Goal: Task Accomplishment & Management: Use online tool/utility

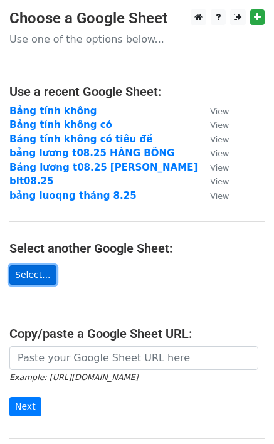
click at [39, 276] on link "Select..." at bounding box center [32, 274] width 47 height 19
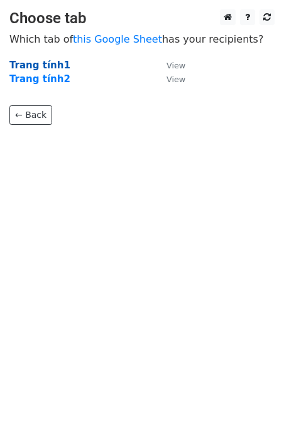
click at [38, 67] on strong "Trang tính1" at bounding box center [39, 65] width 61 height 11
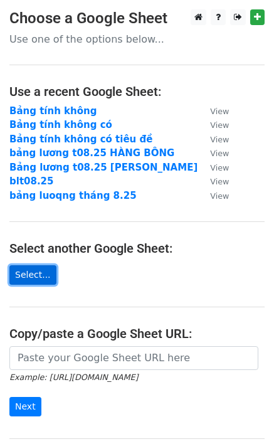
click at [29, 280] on link "Select..." at bounding box center [32, 274] width 47 height 19
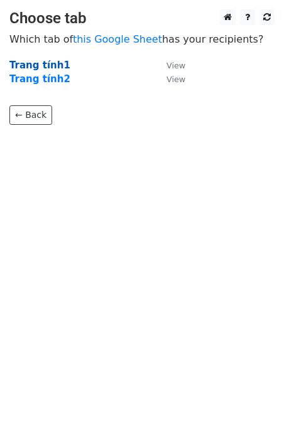
click at [41, 63] on strong "Trang tính1" at bounding box center [39, 65] width 61 height 11
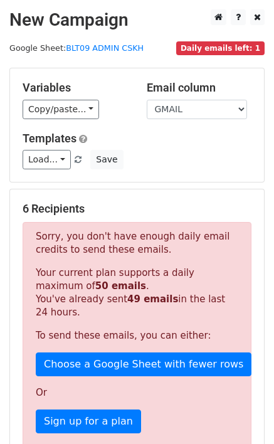
click at [78, 323] on div "Sorry, you don't have enough daily email credits to send these emails. Your cur…" at bounding box center [137, 354] width 229 height 264
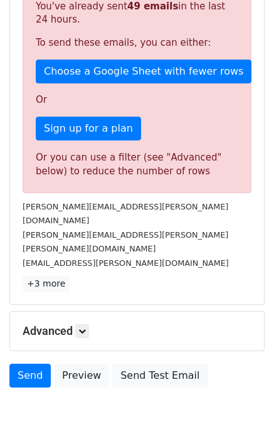
scroll to position [314, 0]
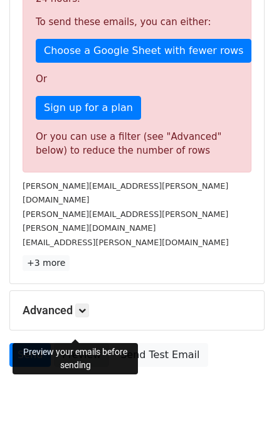
click at [82, 343] on link "Preview" at bounding box center [81, 355] width 55 height 24
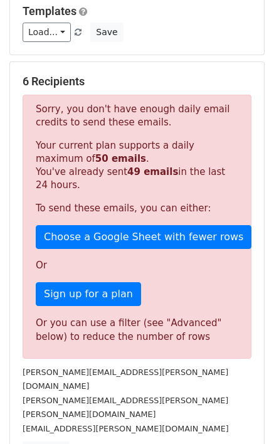
scroll to position [126, 0]
